Goal: Information Seeking & Learning: Learn about a topic

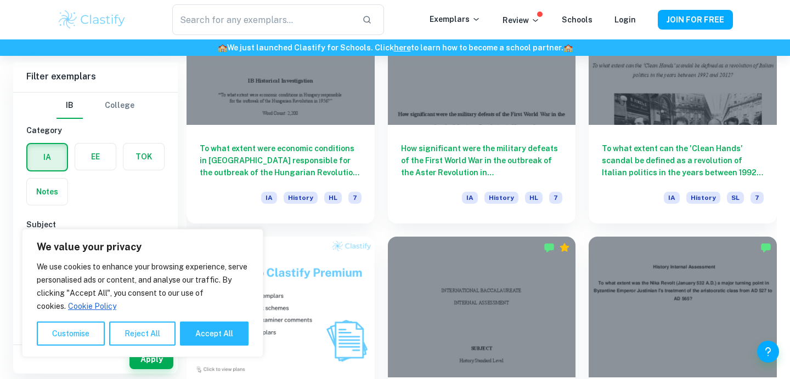
scroll to position [639, 0]
click at [219, 323] on button "Accept All" at bounding box center [214, 334] width 69 height 24
checkbox input "true"
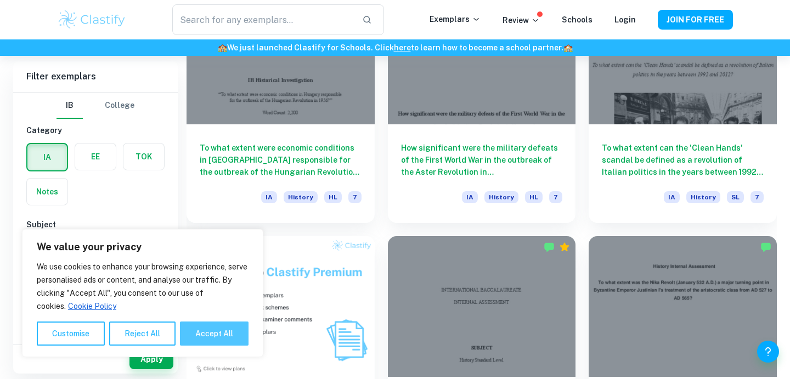
checkbox input "true"
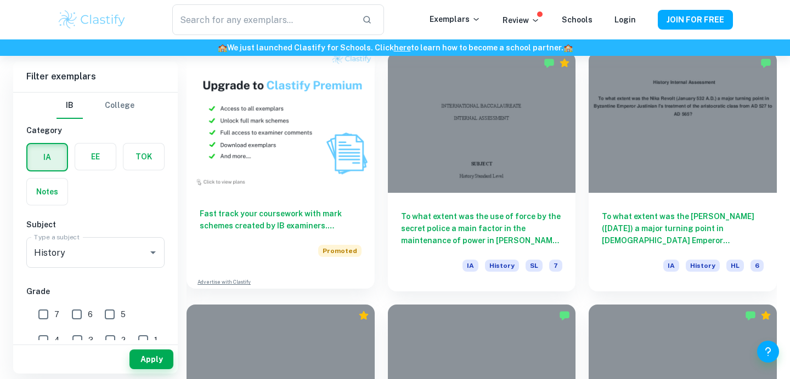
scroll to position [828, 0]
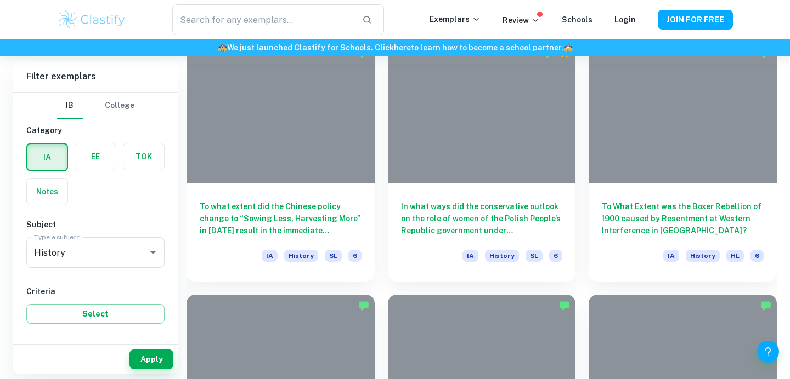
scroll to position [5403, 0]
